Goal: Transaction & Acquisition: Purchase product/service

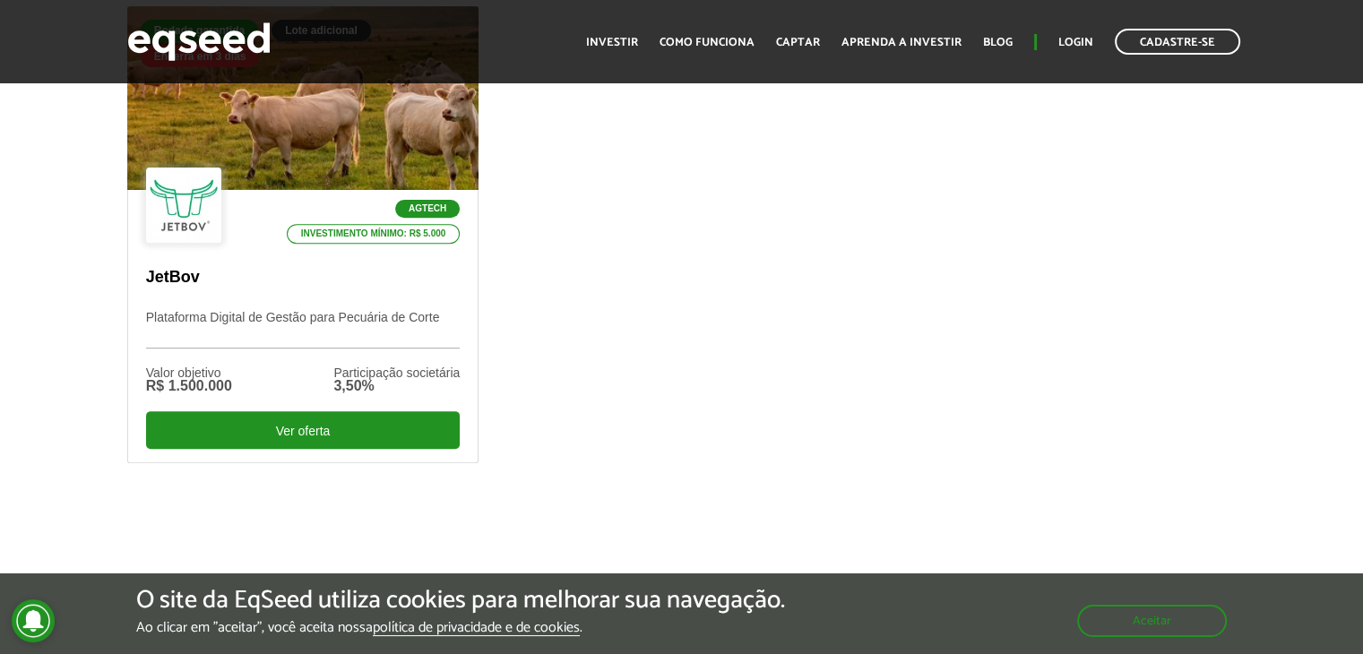
scroll to position [628, 0]
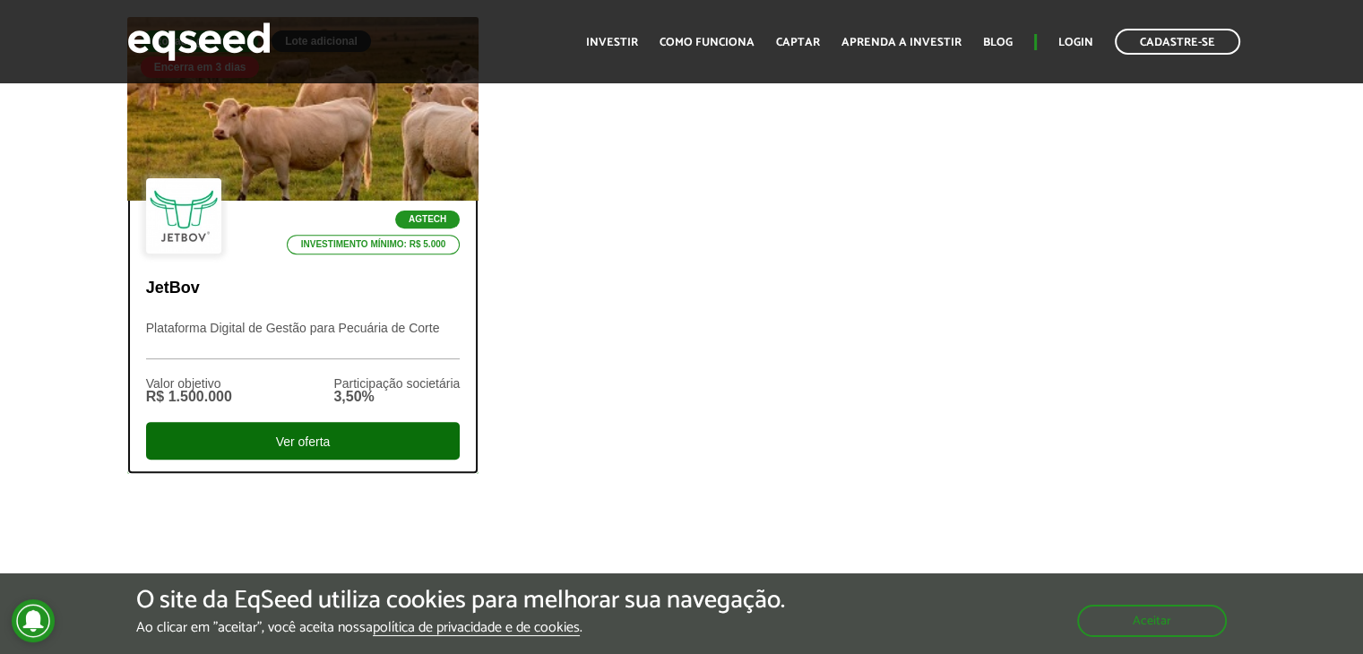
click at [300, 453] on div "Ver oferta" at bounding box center [303, 441] width 315 height 38
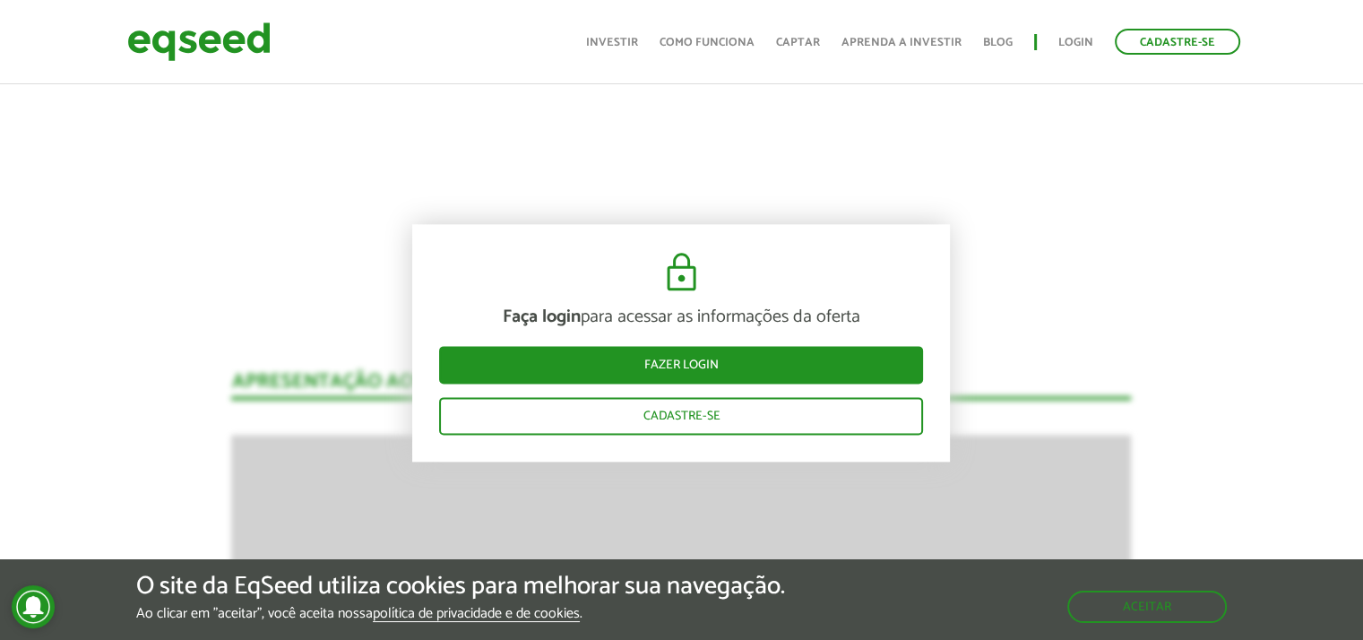
scroll to position [2230, 0]
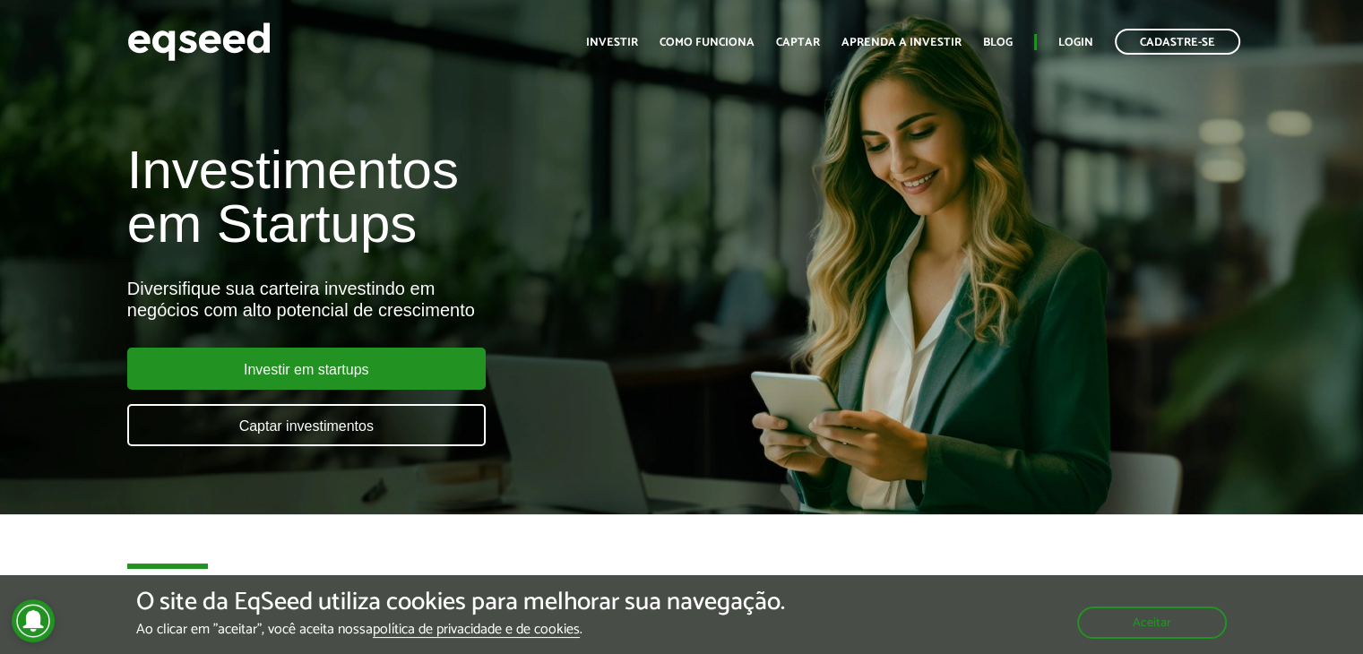
scroll to position [628, 0]
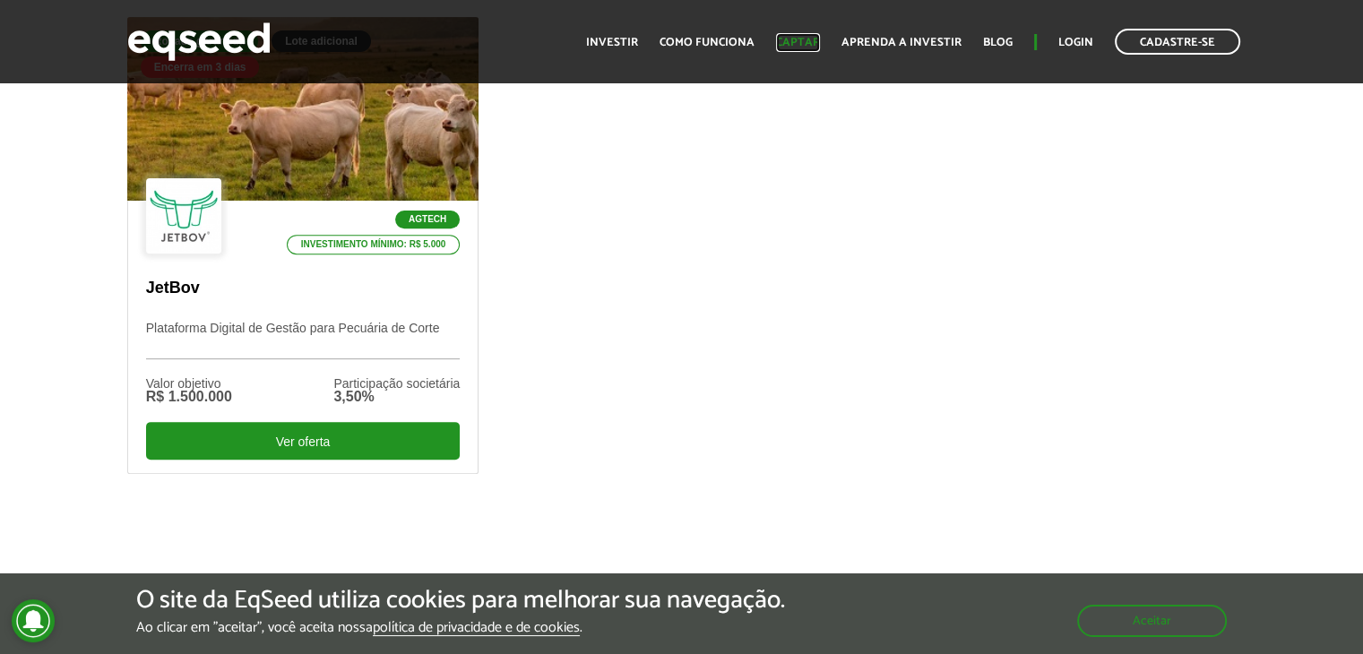
click at [804, 44] on link "Captar" at bounding box center [798, 43] width 44 height 12
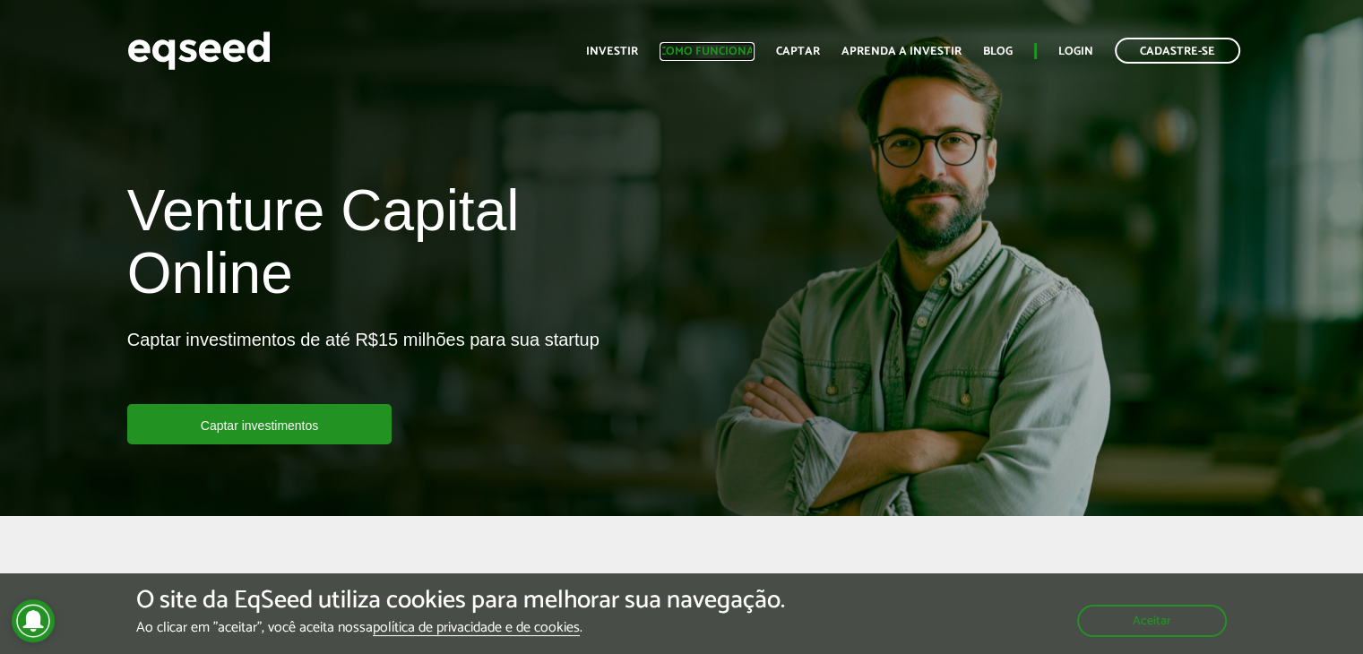
click at [697, 49] on link "Como funciona" at bounding box center [707, 52] width 95 height 12
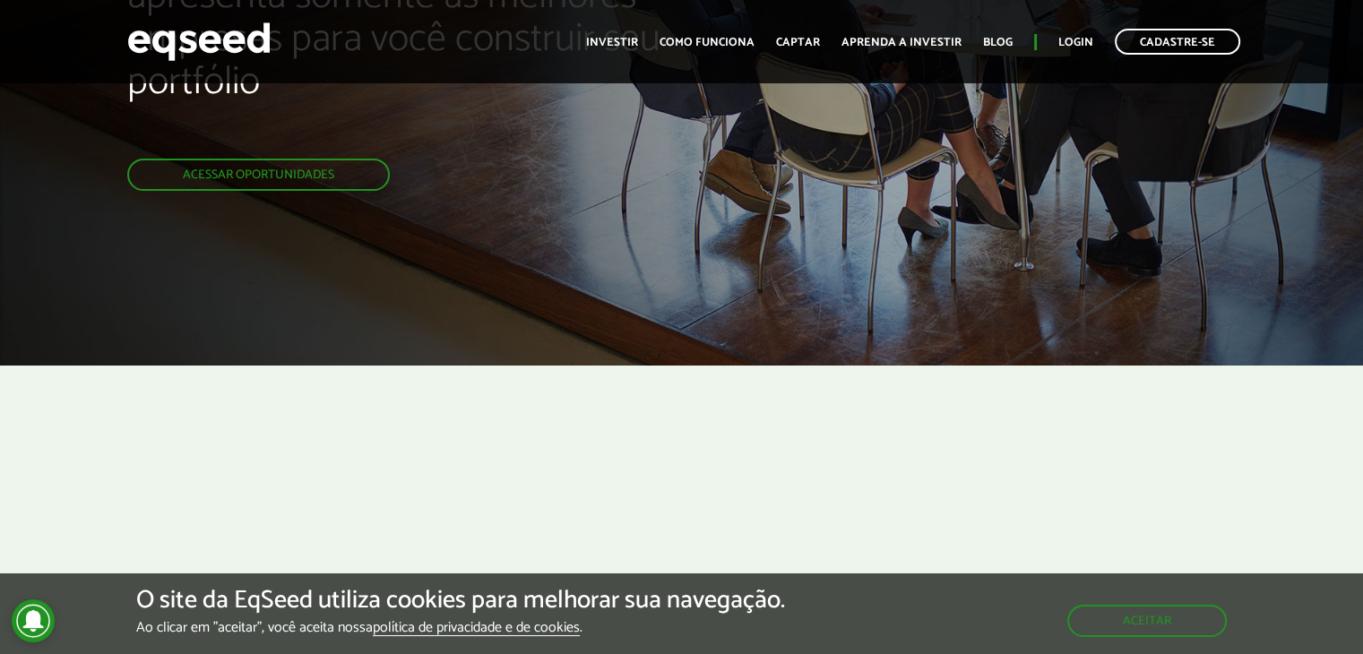
scroll to position [269, 0]
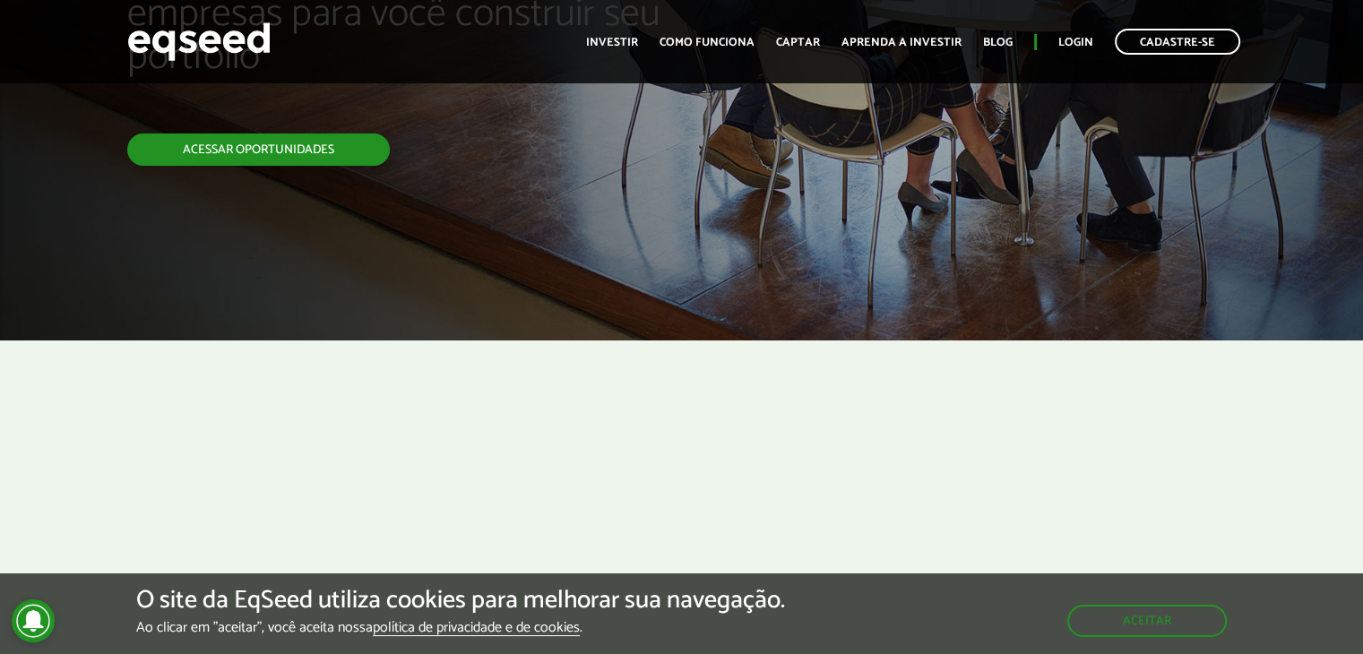
click at [296, 151] on link "Acessar oportunidades" at bounding box center [258, 150] width 263 height 32
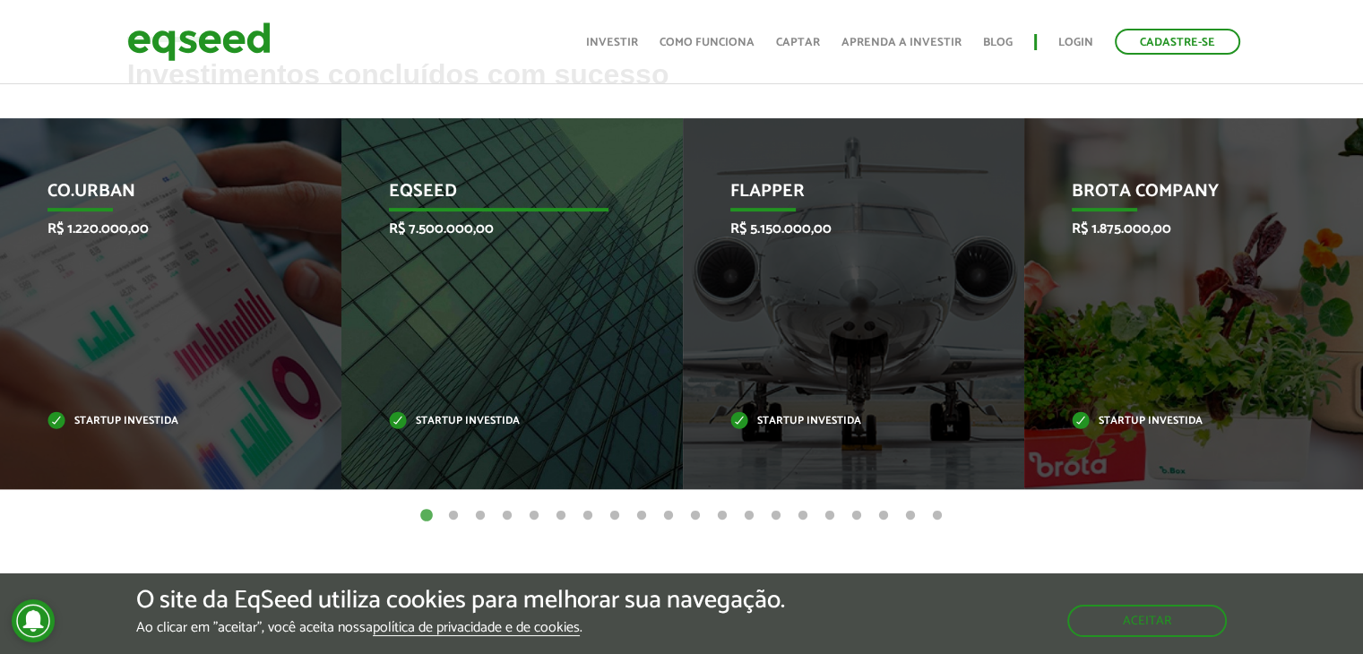
scroll to position [717, 0]
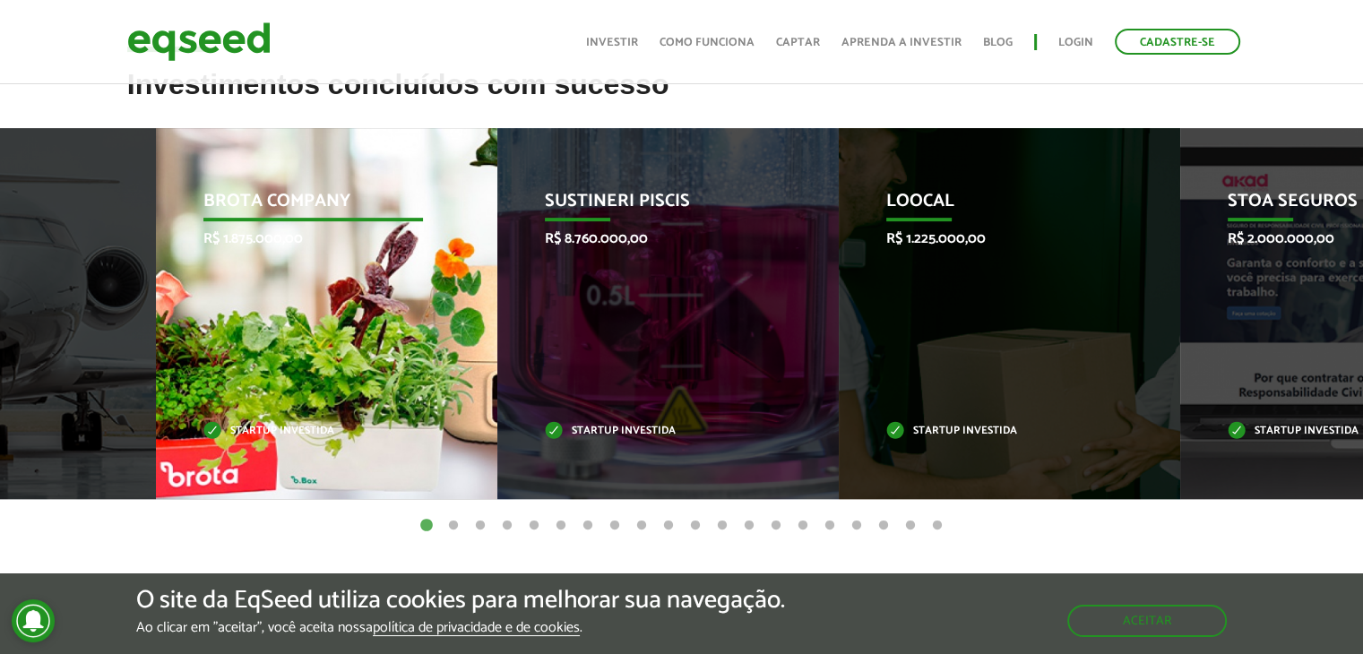
drag, startPoint x: 1018, startPoint y: 313, endPoint x: 242, endPoint y: 350, distance: 777.2
click at [242, 350] on div "Brota Company R$ 1.875.000,00 Startup investida" at bounding box center [313, 313] width 315 height 371
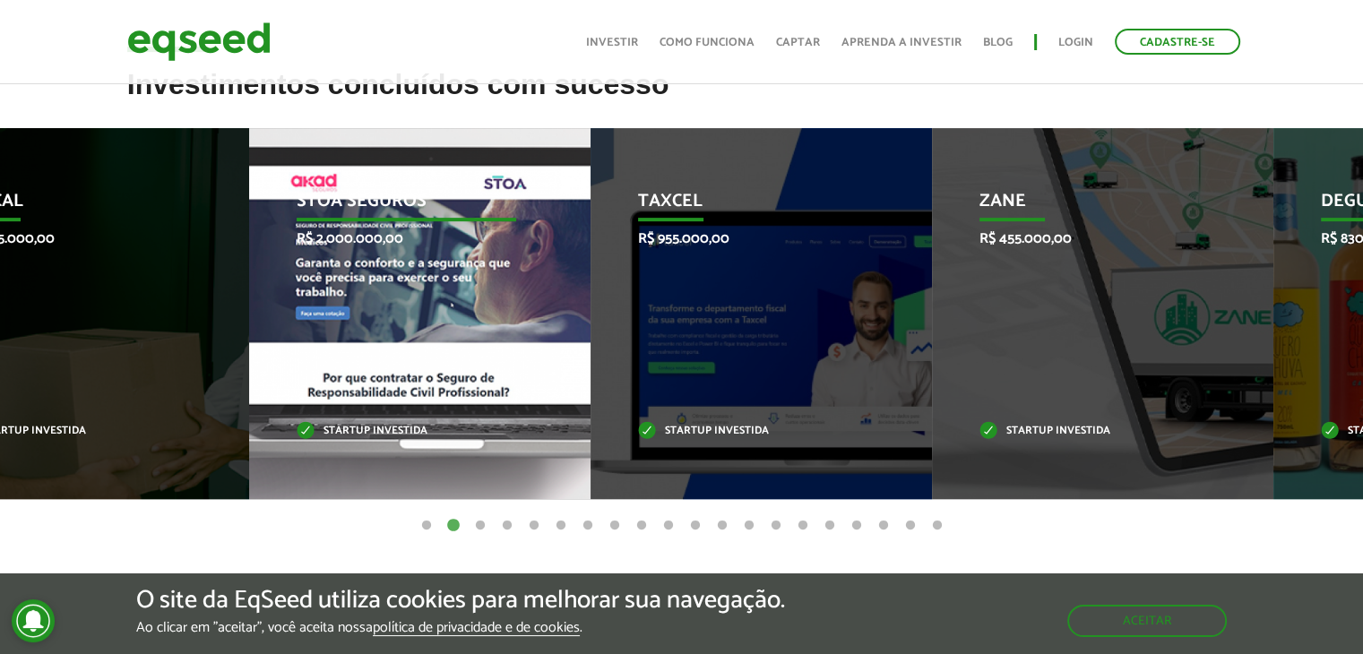
drag, startPoint x: 783, startPoint y: 321, endPoint x: 264, endPoint y: 333, distance: 519.2
click at [264, 333] on div "STOA Seguros R$ 2.000.000,00 Startup investida" at bounding box center [406, 313] width 315 height 371
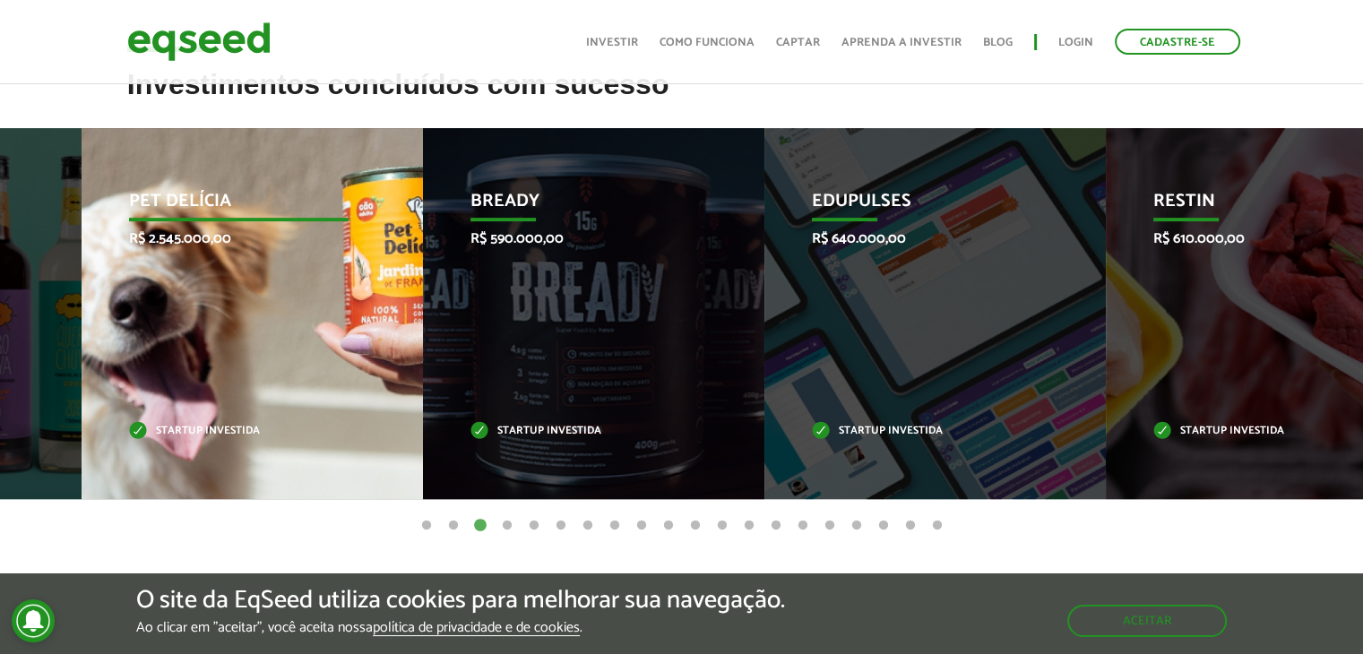
drag, startPoint x: 760, startPoint y: 325, endPoint x: 161, endPoint y: 322, distance: 598.8
click at [162, 322] on div "Pet Delícia R$ 2.545.000,00 Startup investida" at bounding box center [239, 313] width 315 height 371
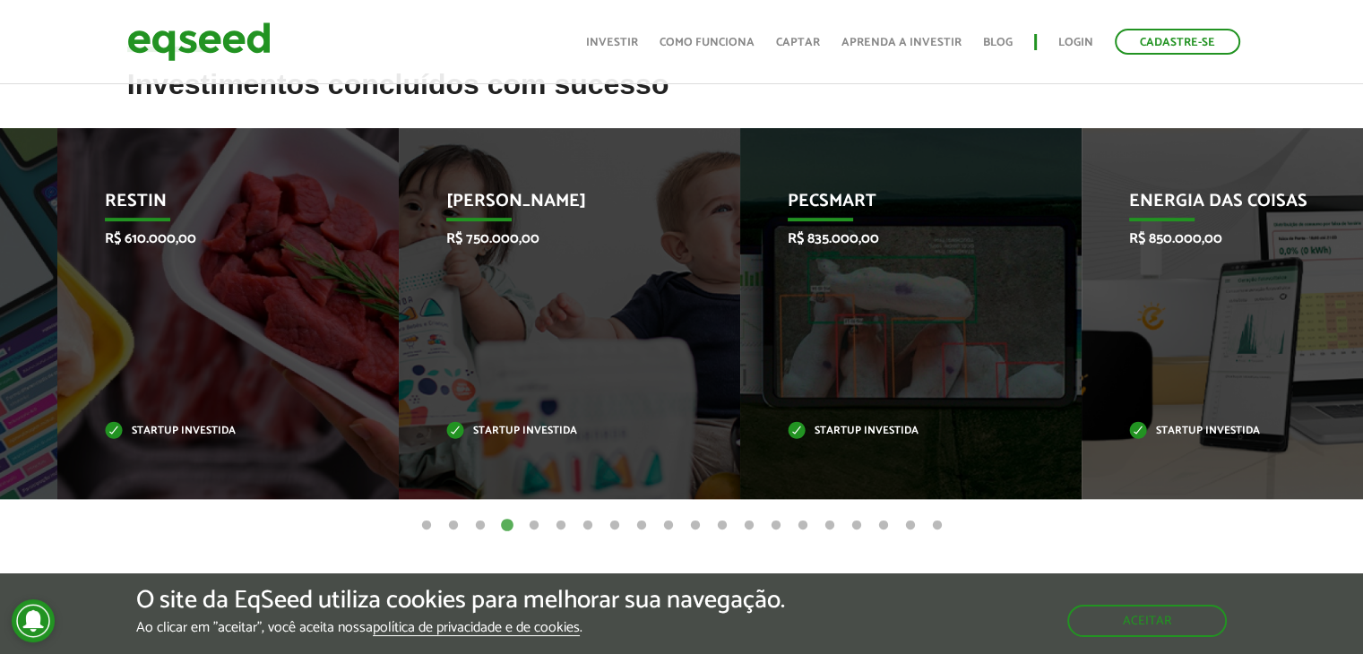
drag, startPoint x: 913, startPoint y: 351, endPoint x: 457, endPoint y: 269, distance: 463.5
click at [460, 268] on div "Jornada Mima R$ 750.000,00 Startup investida" at bounding box center [556, 313] width 315 height 371
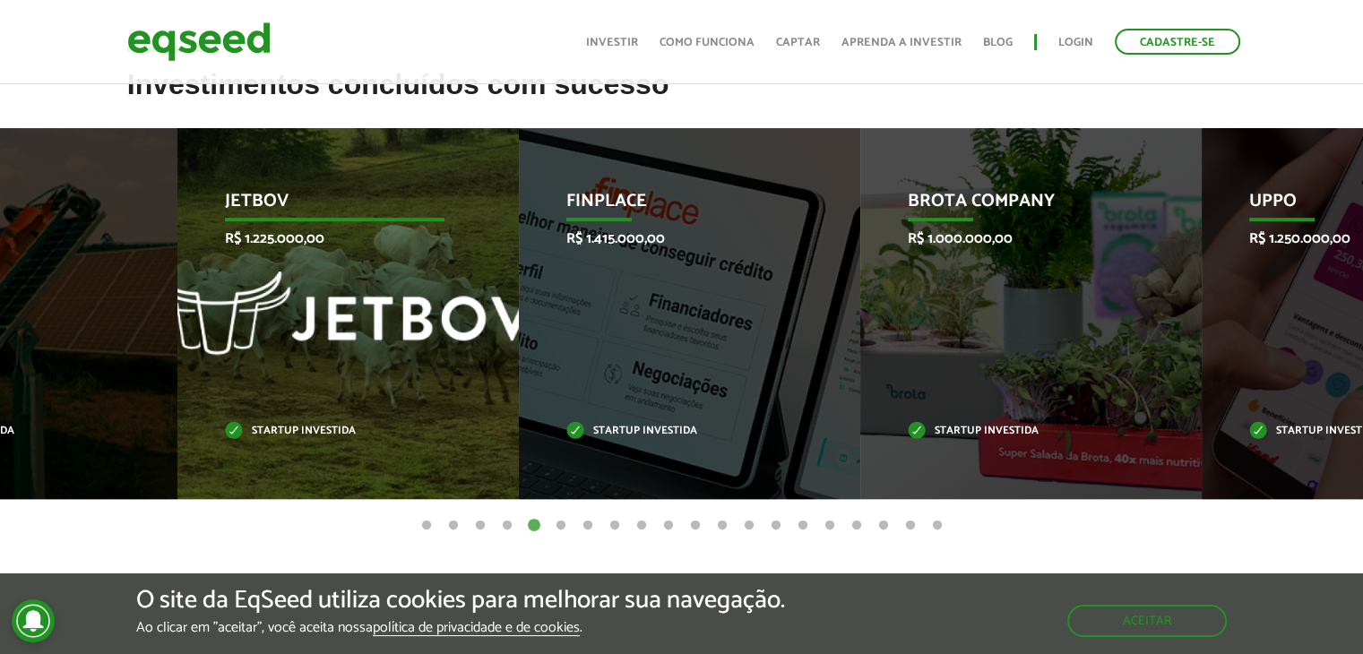
drag, startPoint x: 900, startPoint y: 342, endPoint x: 394, endPoint y: 254, distance: 513.3
click at [394, 254] on div "JetBov R$ 1.225.000,00 Startup investida" at bounding box center [334, 313] width 315 height 371
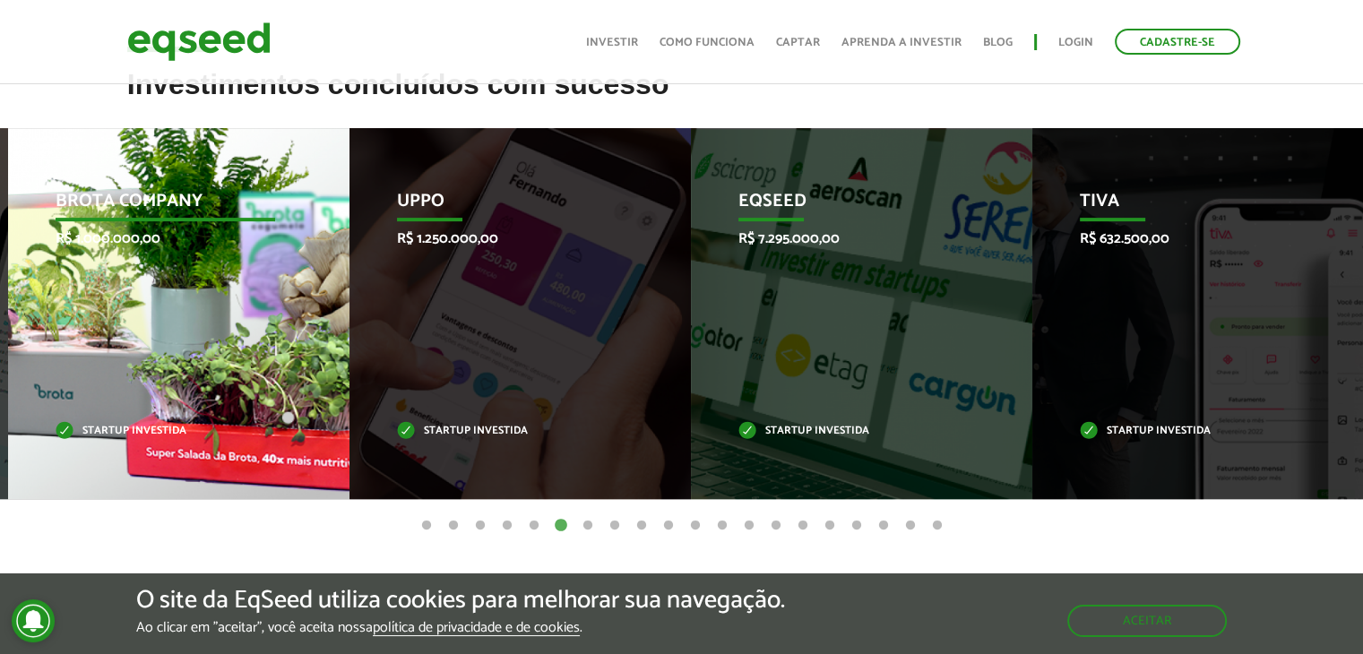
drag, startPoint x: 236, startPoint y: 261, endPoint x: 584, endPoint y: 242, distance: 349.2
click at [323, 240] on div "Brota Company R$ 1.000.000,00 Startup investida" at bounding box center [165, 313] width 315 height 371
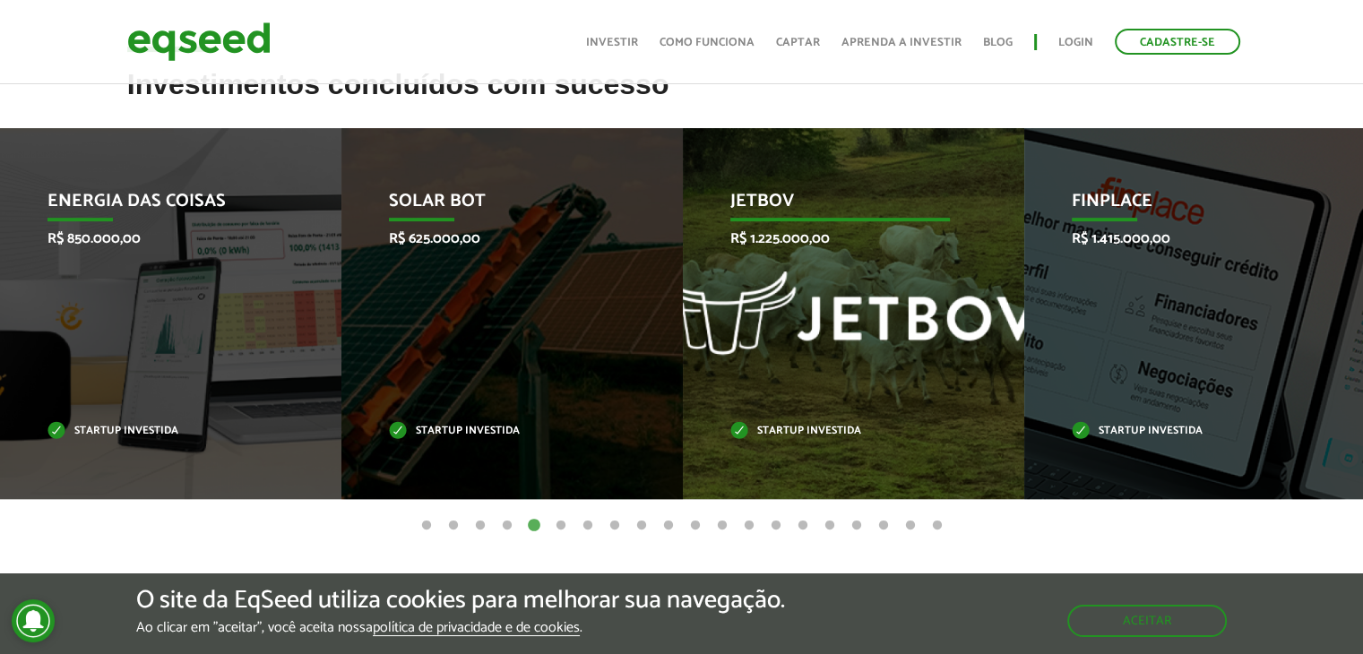
click at [879, 331] on div "JetBov R$ 1.225.000,00 Startup investida" at bounding box center [840, 313] width 315 height 371
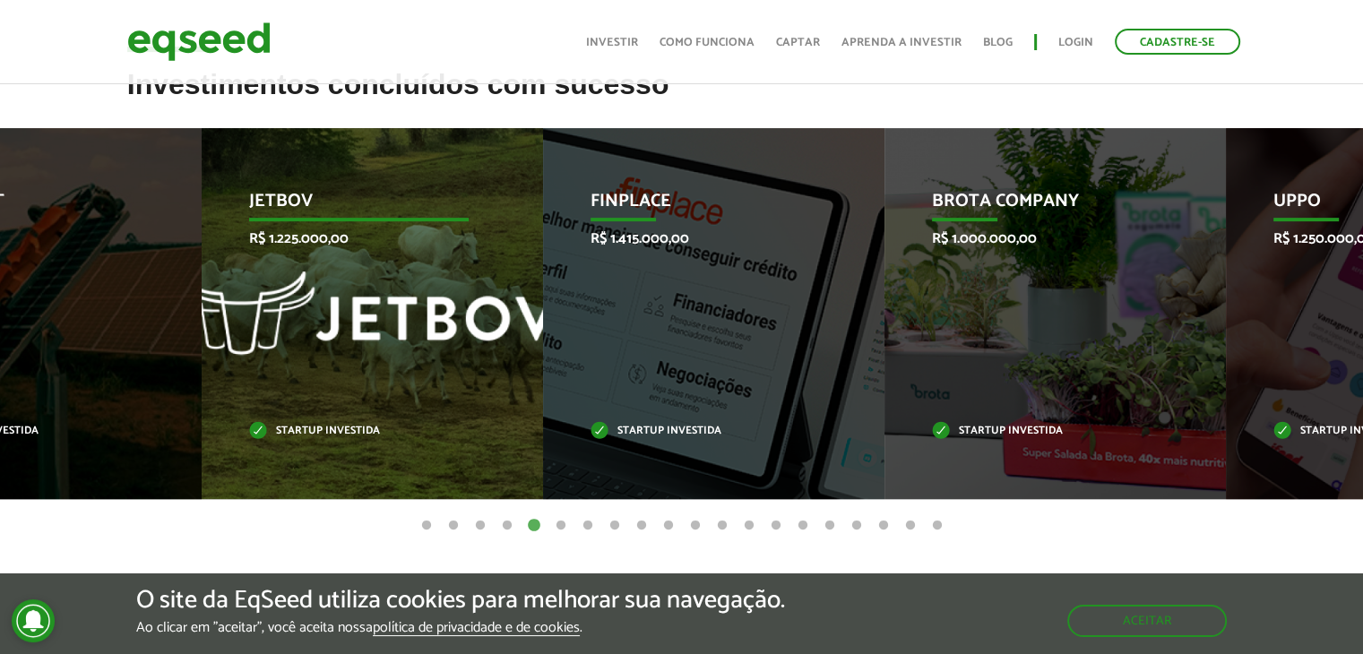
drag, startPoint x: 870, startPoint y: 331, endPoint x: 359, endPoint y: 280, distance: 512.6
click at [366, 280] on div "JetBov R$ 1.225.000,00 Startup investida" at bounding box center [359, 313] width 315 height 371
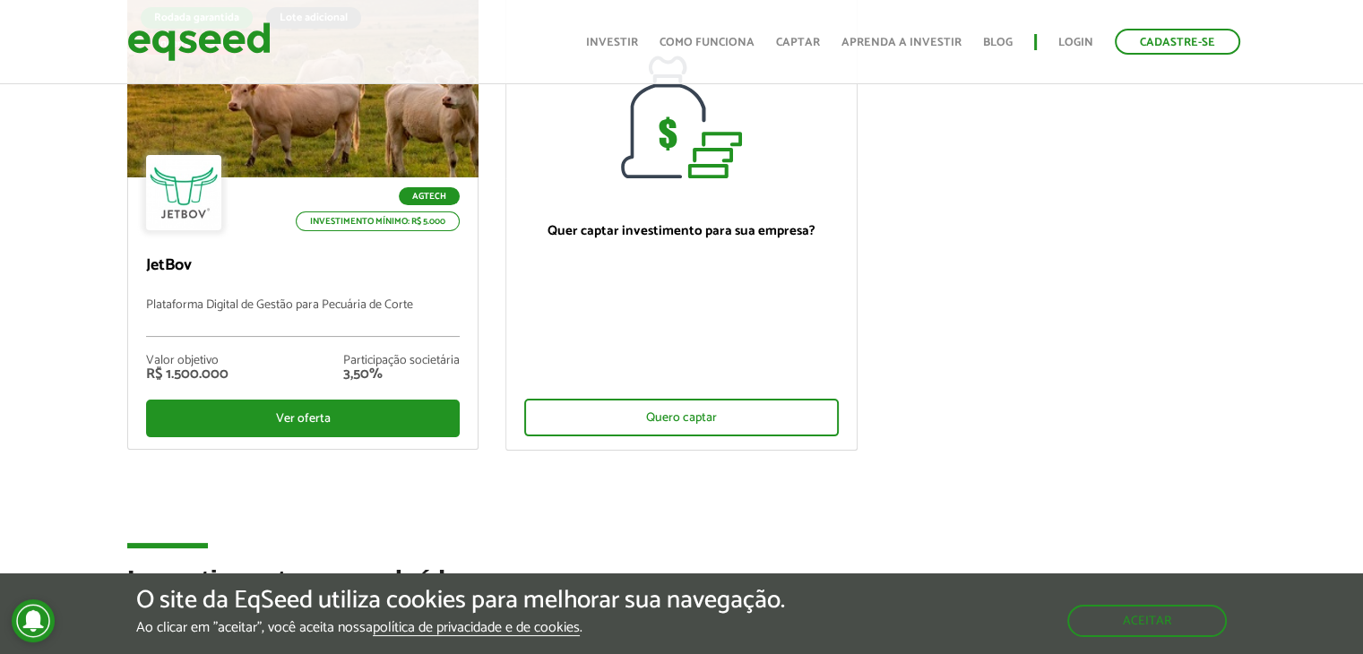
scroll to position [179, 0]
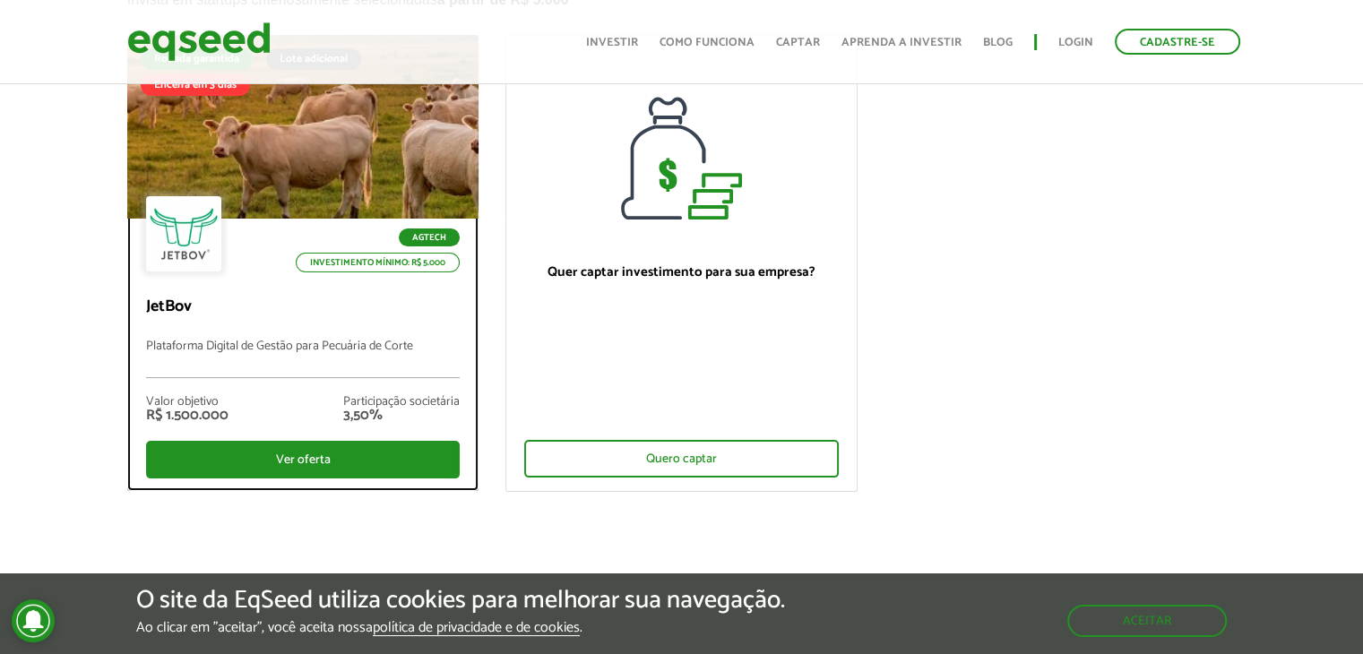
click at [351, 181] on div at bounding box center [302, 127] width 422 height 221
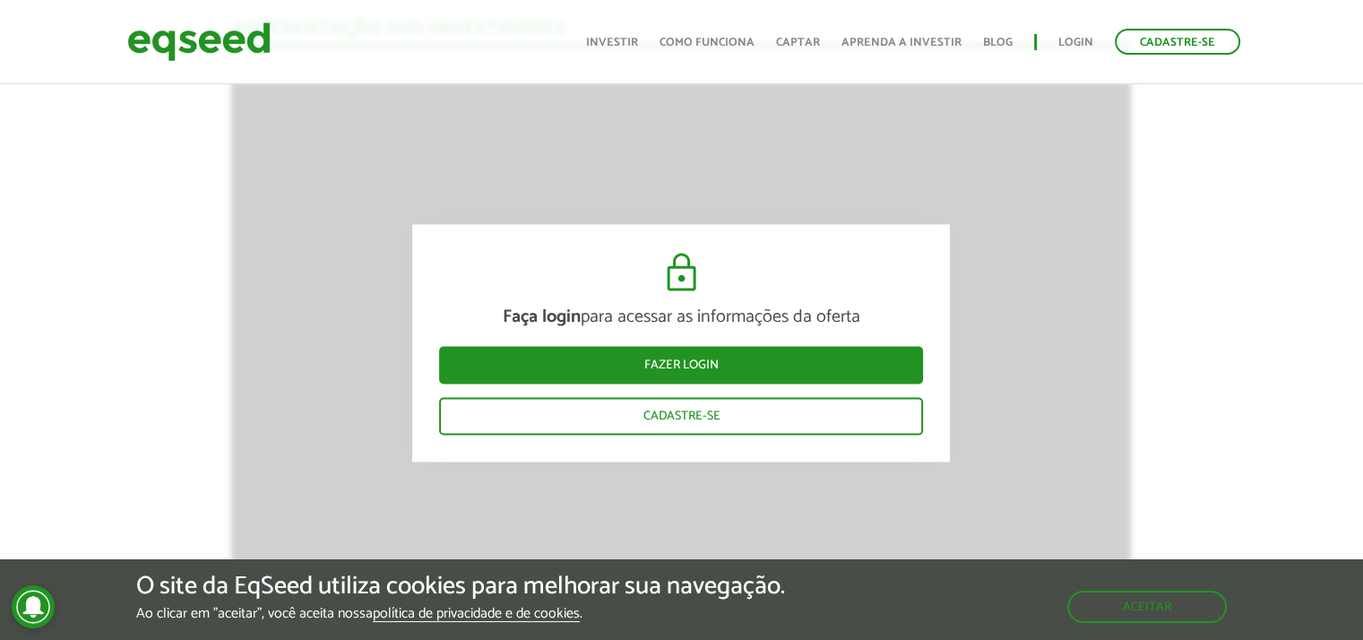
scroll to position [2596, 0]
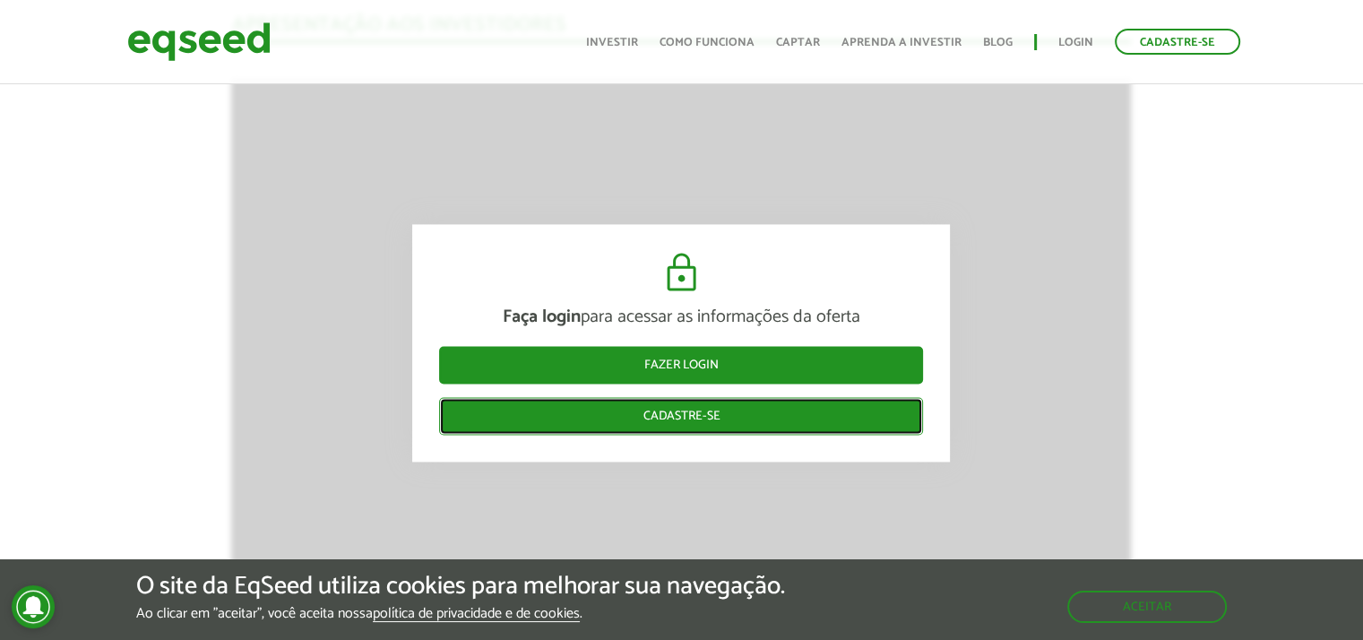
click at [674, 419] on link "Cadastre-se" at bounding box center [681, 416] width 484 height 38
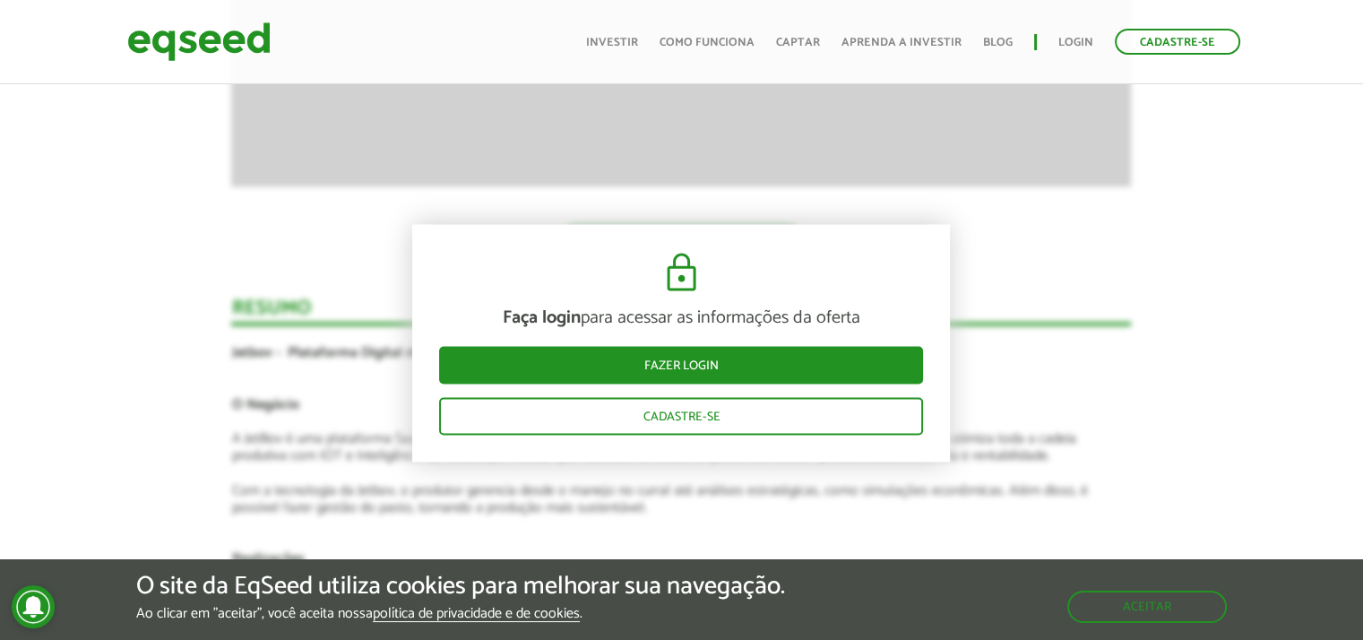
scroll to position [3227, 0]
